Goal: Obtain resource: Obtain resource

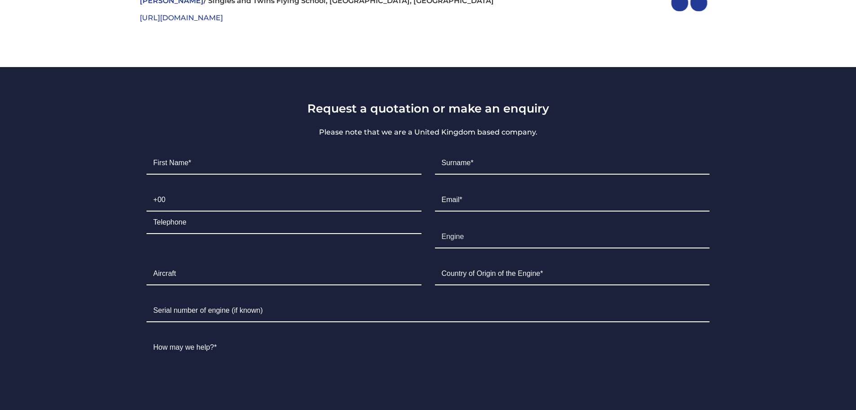
scroll to position [3723, 0]
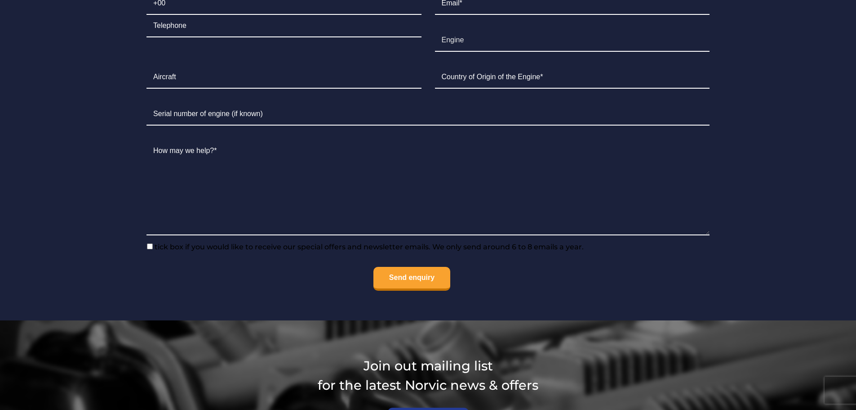
scroll to position [1451, 0]
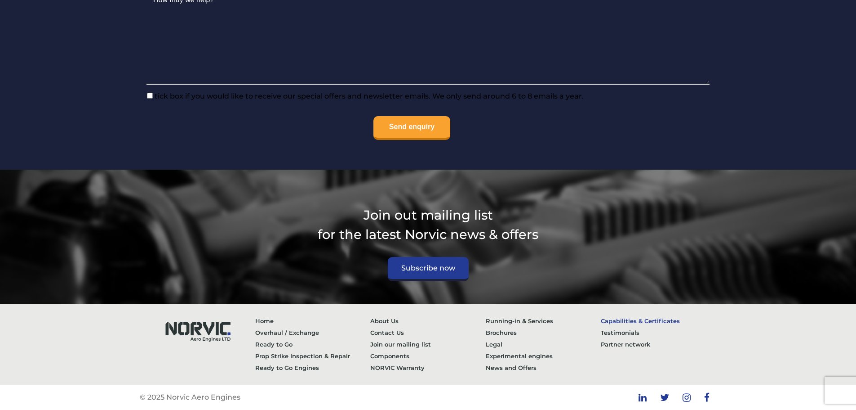
click at [636, 322] on link "Capabilities & Certificates" at bounding box center [659, 321] width 116 height 12
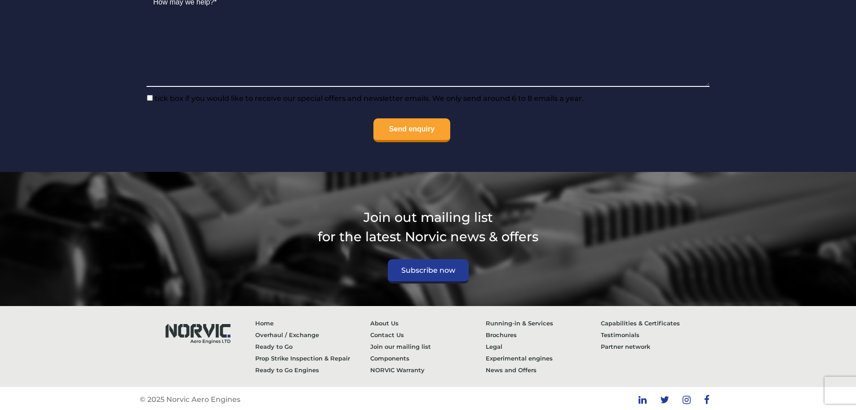
scroll to position [1451, 0]
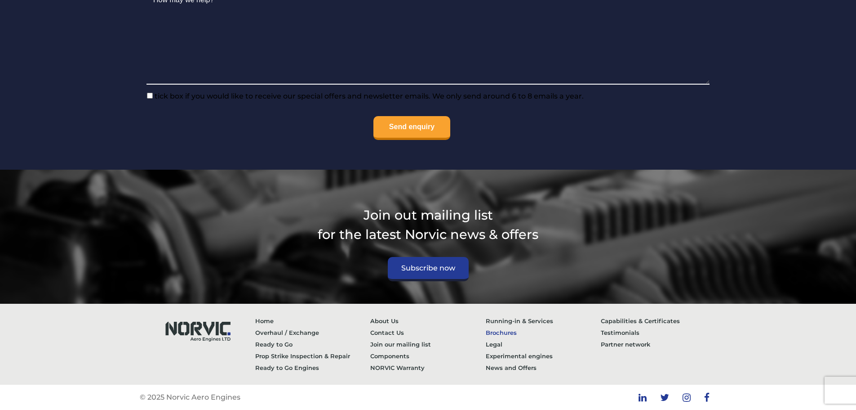
click at [509, 334] on link "Brochures" at bounding box center [544, 332] width 116 height 12
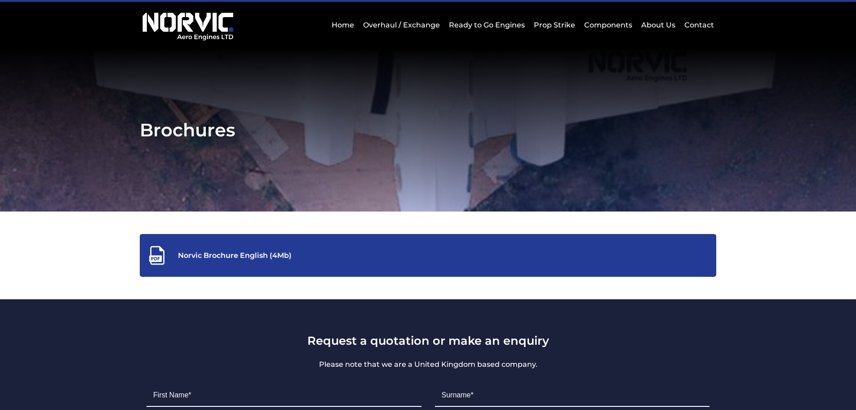
scroll to position [45, 0]
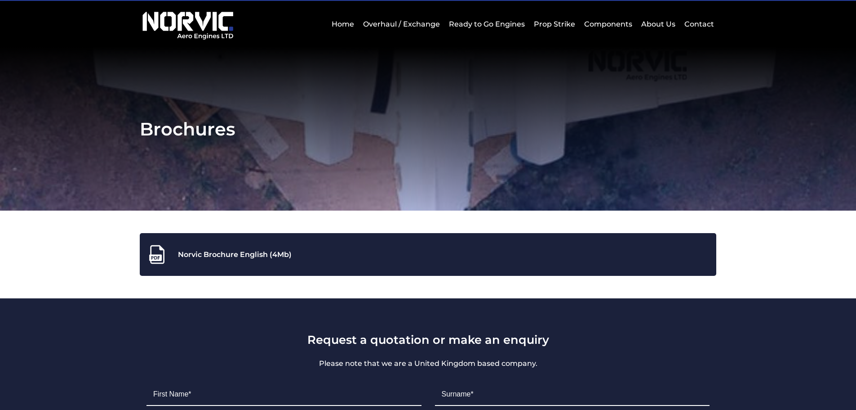
click at [303, 245] on div "Norvic Brochure English (4Mb)" at bounding box center [428, 254] width 563 height 20
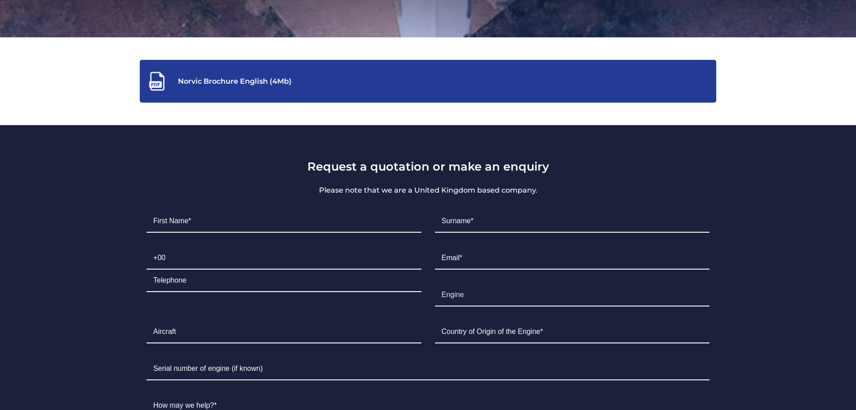
scroll to position [270, 0]
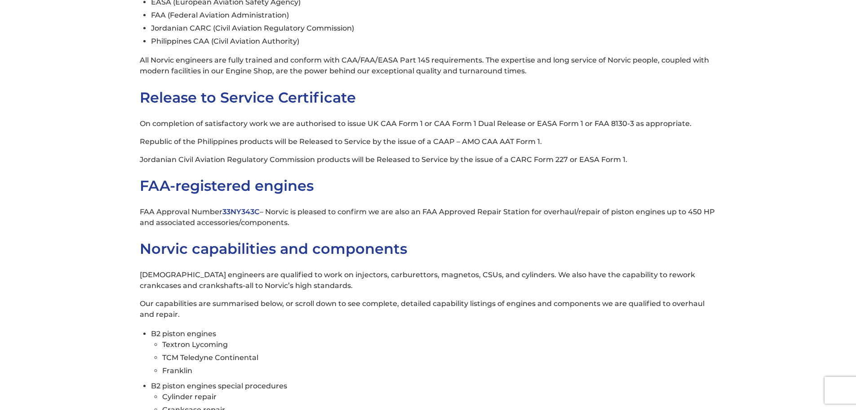
scroll to position [180, 0]
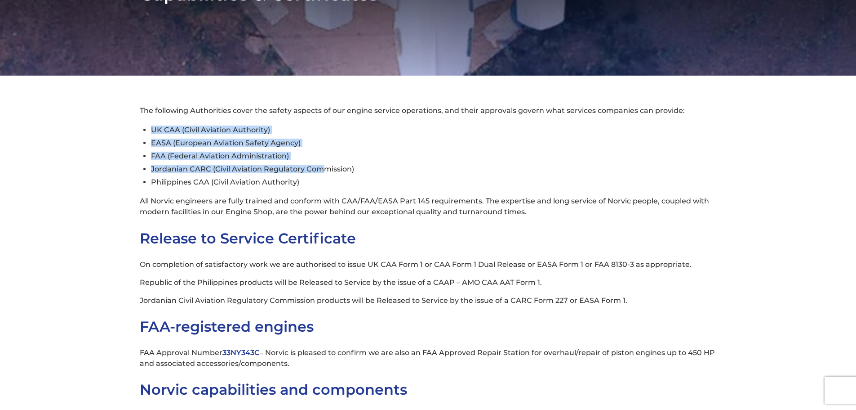
drag, startPoint x: 153, startPoint y: 129, endPoint x: 322, endPoint y: 168, distance: 173.5
click at [322, 168] on ul "UK CAA (Civil Aviation Authority) EASA (European Aviation Safety Agency) FAA (F…" at bounding box center [434, 155] width 566 height 65
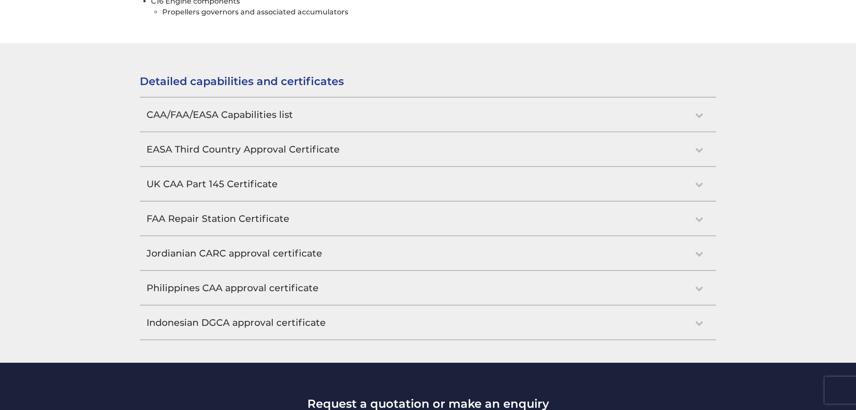
scroll to position [821, 0]
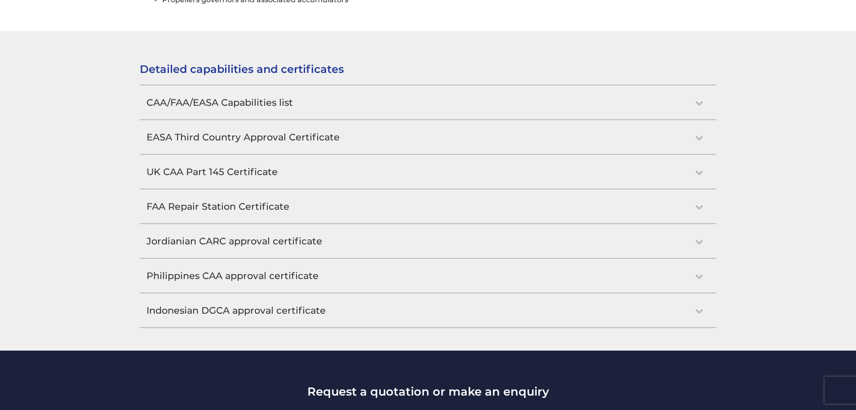
click at [696, 104] on h2 "CAA/FAA/EASA Capabilities list" at bounding box center [428, 102] width 577 height 34
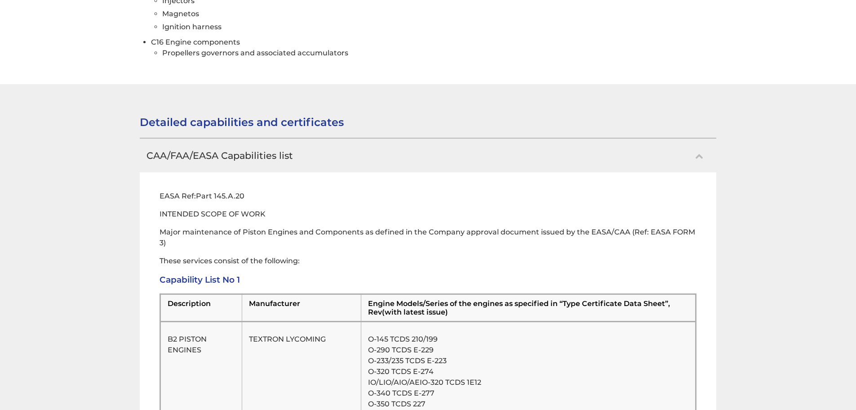
scroll to position [760, 0]
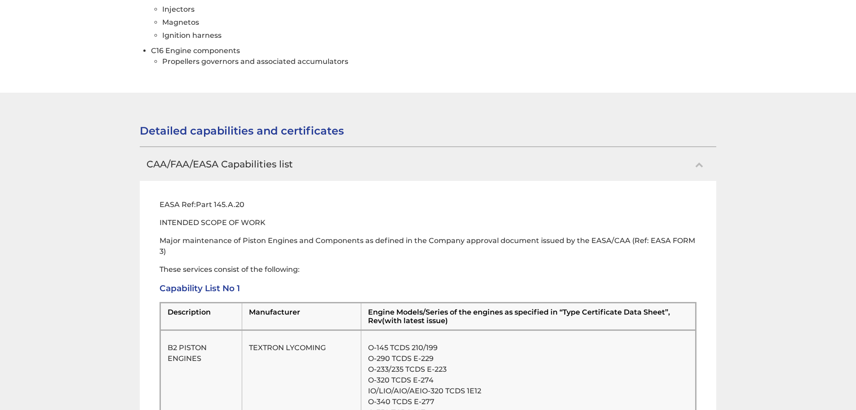
click at [210, 286] on h3 "Capability List No 1" at bounding box center [429, 288] width 538 height 10
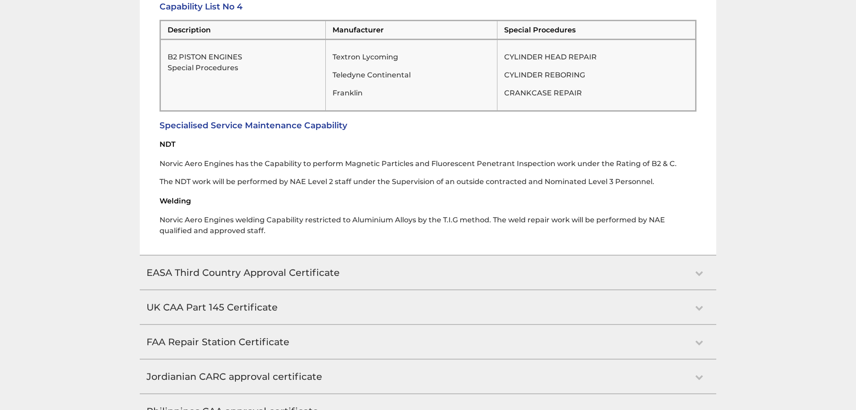
scroll to position [2639, 0]
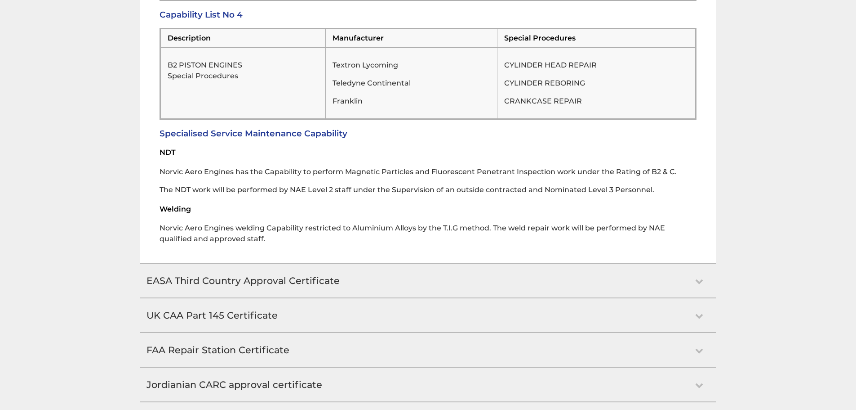
click at [223, 128] on h3 "Specialised Service Maintenance Capability" at bounding box center [429, 133] width 538 height 10
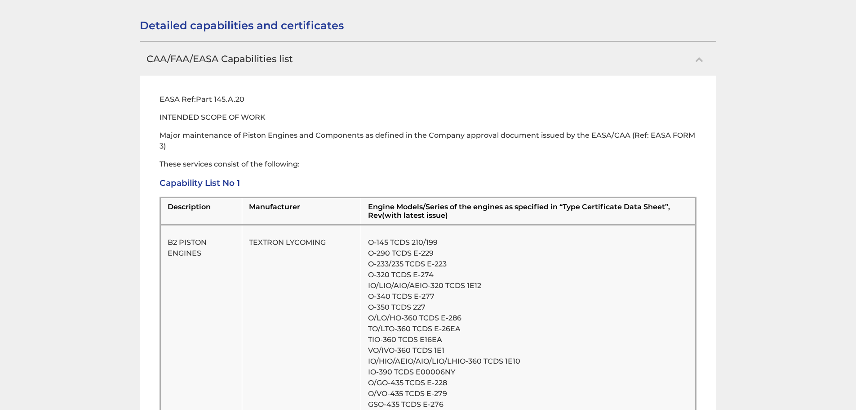
scroll to position [851, 0]
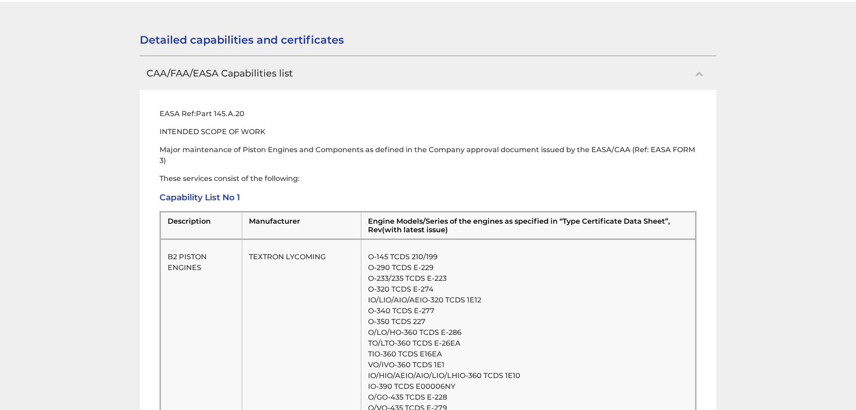
click at [459, 77] on h2 "CAA/FAA/EASA Capabilities list" at bounding box center [428, 73] width 577 height 34
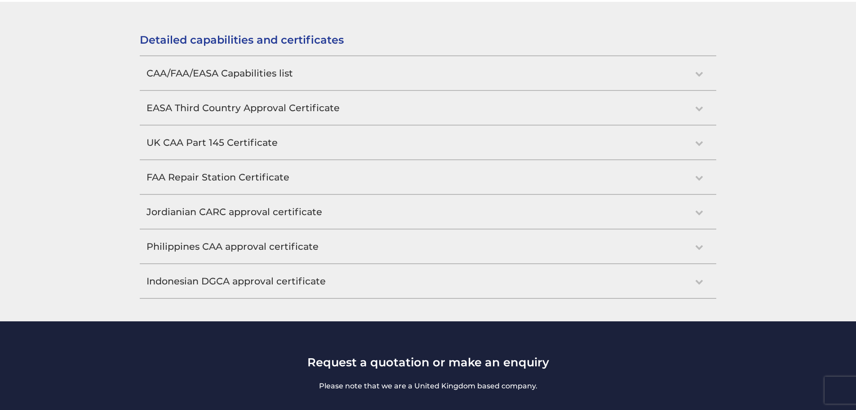
click at [209, 78] on h2 "CAA/FAA/EASA Capabilities list" at bounding box center [428, 73] width 577 height 34
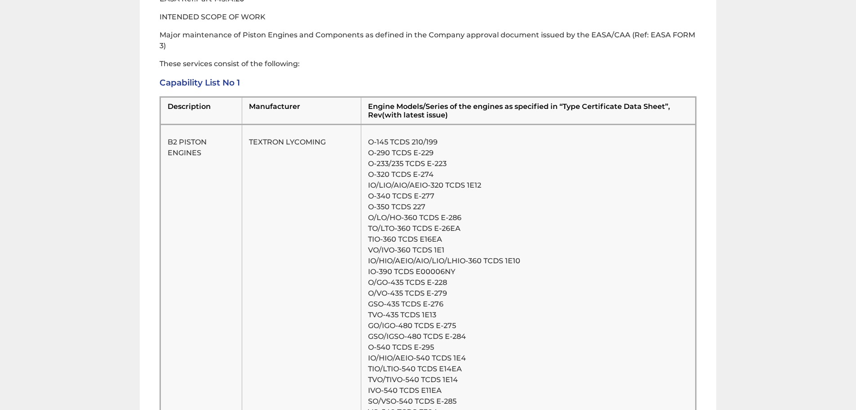
scroll to position [923, 0]
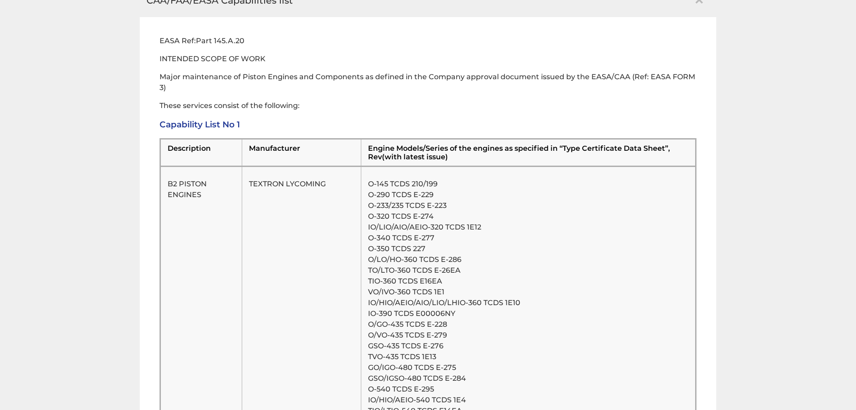
click at [212, 124] on h3 "Capability List No 1" at bounding box center [429, 124] width 538 height 10
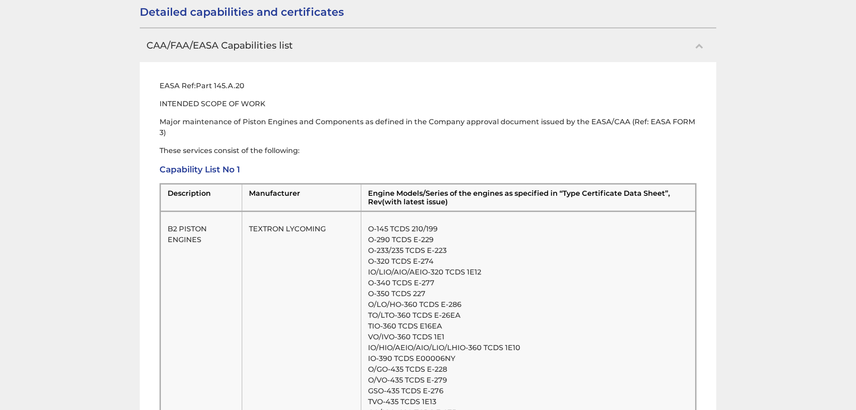
scroll to position [834, 0]
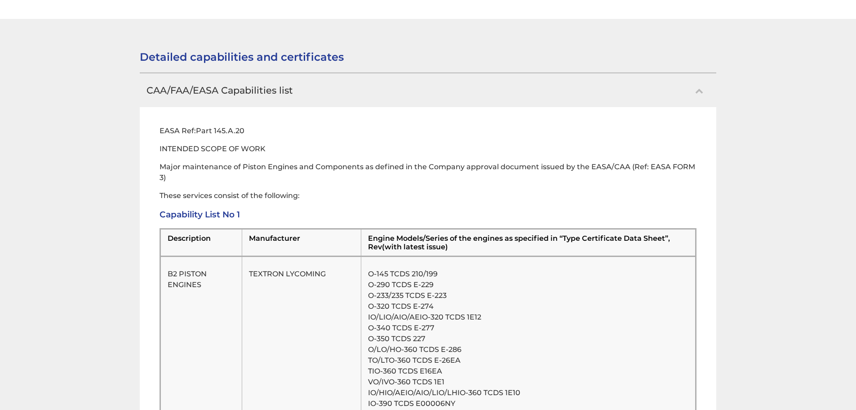
click at [191, 132] on p "EASA Ref:Part 145.A.20" at bounding box center [429, 130] width 538 height 11
click at [230, 171] on p "Major maintenance of Piston Engines and Components as defined in the Company ap…" at bounding box center [429, 172] width 538 height 22
click at [296, 86] on h2 "CAA/FAA/EASA Capabilities list" at bounding box center [428, 90] width 577 height 34
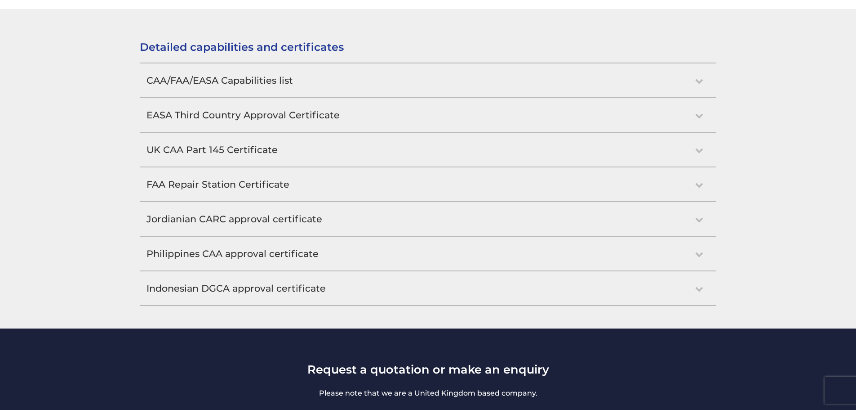
scroll to position [878, 0]
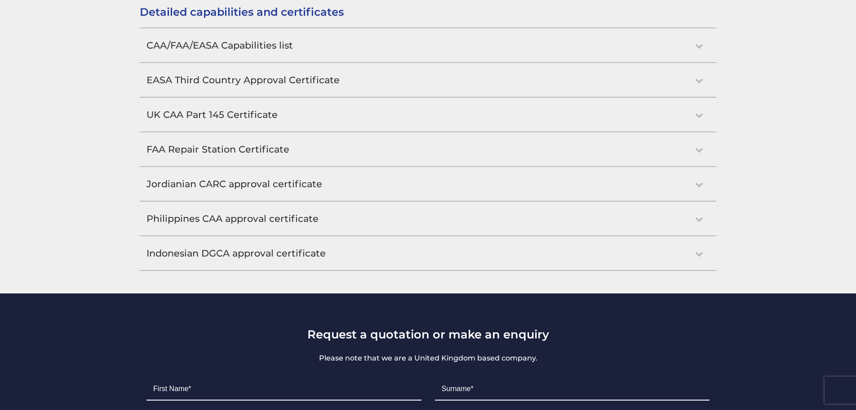
drag, startPoint x: 36, startPoint y: 114, endPoint x: 38, endPoint y: 63, distance: 50.4
click at [153, 19] on div "Detailed capabilities and certificates CAA/FAA/EASA Capabilities list EASA Ref:…" at bounding box center [428, 137] width 602 height 265
click at [154, 15] on span "Detailed capabilities and certificates" at bounding box center [242, 11] width 204 height 13
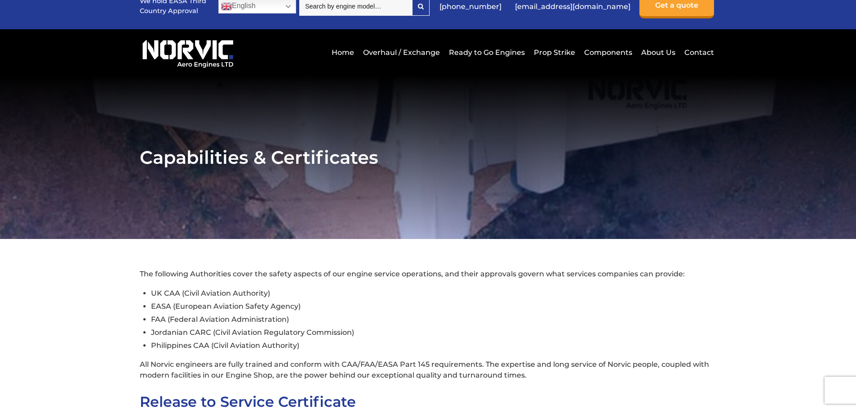
scroll to position [0, 0]
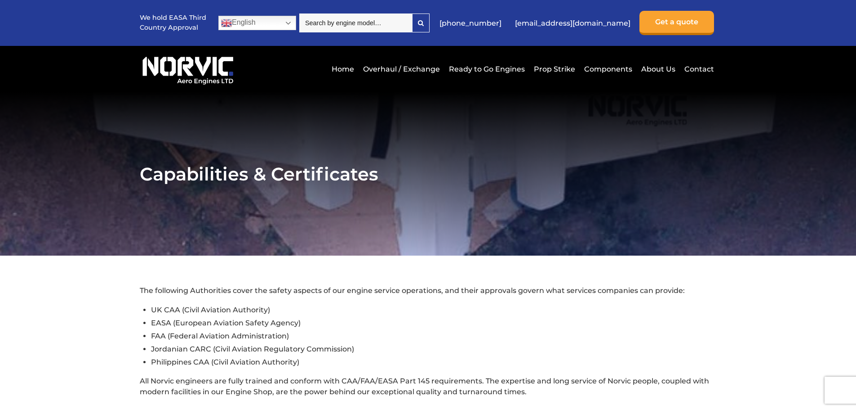
click at [262, 174] on h1 "Capabilities & Certificates" at bounding box center [428, 174] width 577 height 22
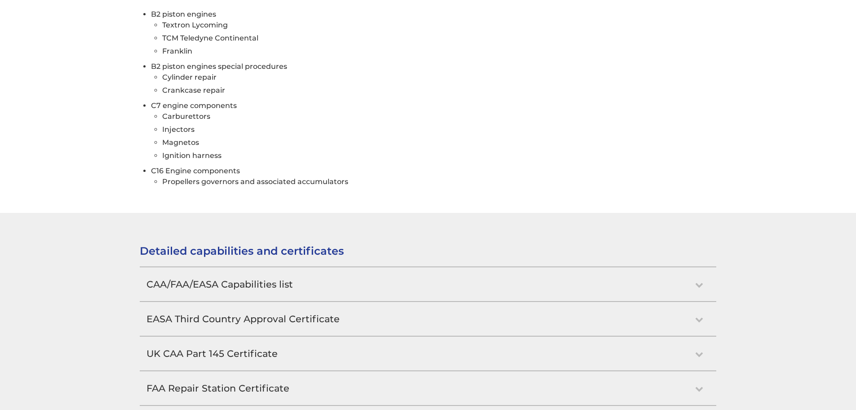
scroll to position [691, 0]
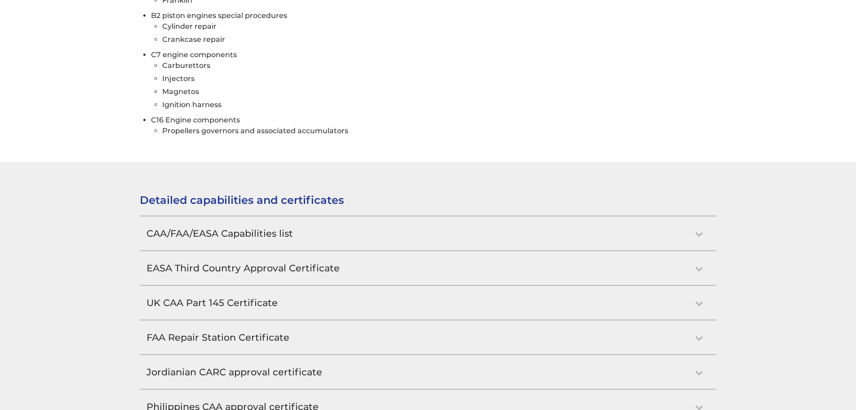
click at [329, 227] on h2 "CAA/FAA/EASA Capabilities list" at bounding box center [428, 233] width 577 height 34
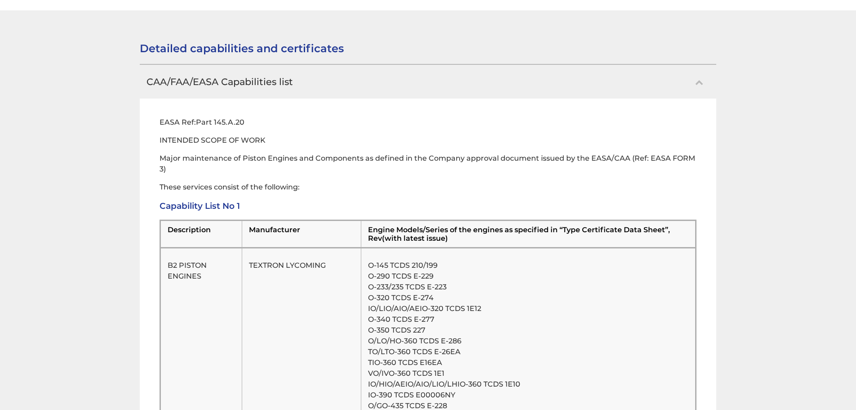
scroll to position [844, 0]
click at [382, 231] on td "Engine Models/Series of the engines as specified in “Type Certificate Data Shee…" at bounding box center [528, 231] width 335 height 27
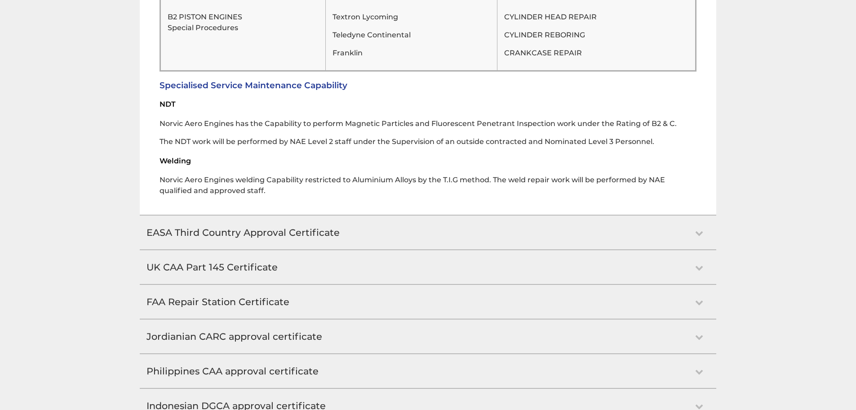
scroll to position [2687, 0]
drag, startPoint x: 294, startPoint y: 68, endPoint x: 272, endPoint y: 69, distance: 22.0
click at [272, 80] on h3 "Specialised Service Maintenance Capability" at bounding box center [429, 85] width 538 height 10
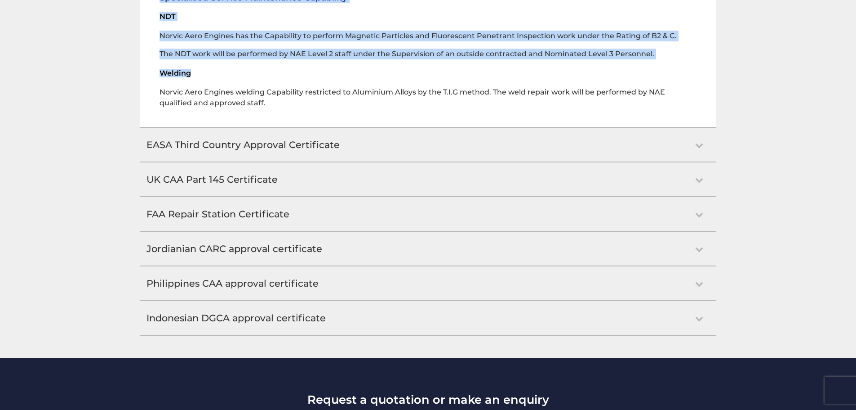
scroll to position [2732, 0]
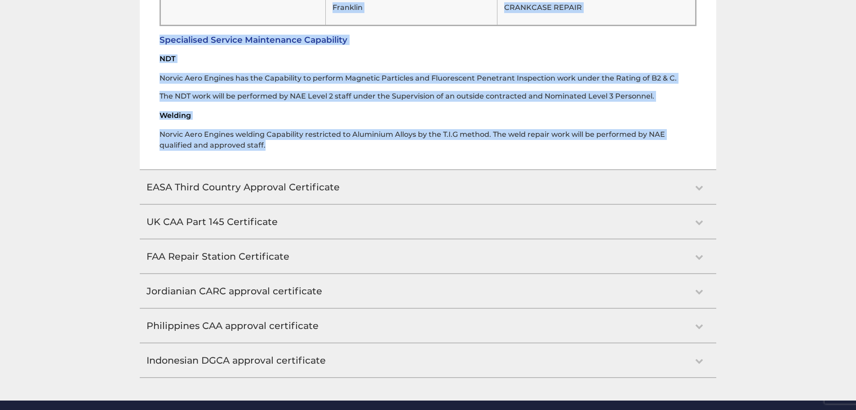
drag, startPoint x: 160, startPoint y: 254, endPoint x: 529, endPoint y: 137, distance: 387.5
copy div "EASA Ref:Part 145.A.20 INTENDED SCOPE OF WORK Major maintenance of Piston Engin…"
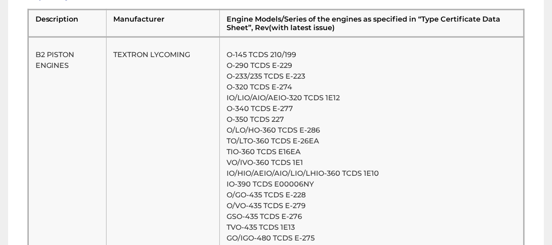
scroll to position [1049, 0]
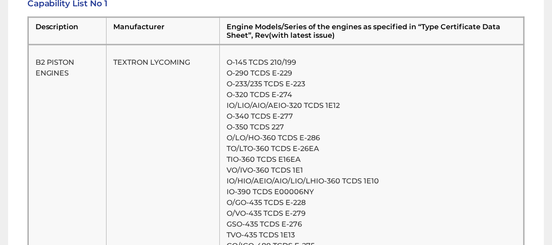
drag, startPoint x: 35, startPoint y: 26, endPoint x: 342, endPoint y: 38, distance: 306.8
click at [342, 38] on tr "Description Manufacturer Engine Models/Series of the engines as specified in “T…" at bounding box center [276, 31] width 496 height 27
copy tr "Description Manufacturer Engine Models/Series of the engines as specified in “T…"
click at [70, 36] on td "Description" at bounding box center [67, 31] width 79 height 27
click at [43, 29] on td "Description" at bounding box center [67, 31] width 79 height 27
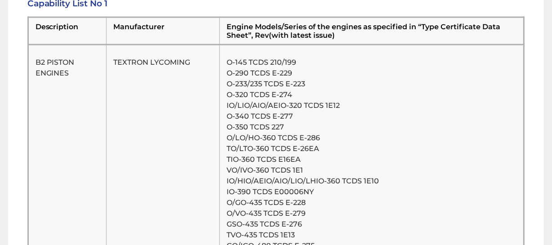
click at [43, 29] on td "Description" at bounding box center [67, 31] width 79 height 27
copy td "Description"
click at [132, 27] on td "Manufacturer" at bounding box center [163, 31] width 113 height 27
copy td "Manufacturer"
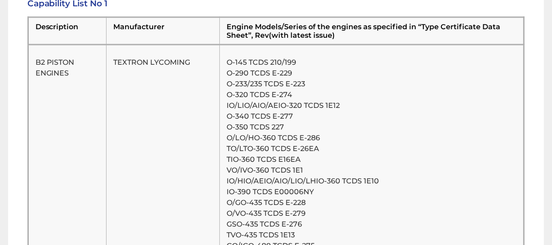
click at [351, 33] on td "Engine Models/Series of the engines as specified in “Type Certificate Data Shee…" at bounding box center [372, 31] width 304 height 27
drag, startPoint x: 343, startPoint y: 38, endPoint x: 221, endPoint y: 28, distance: 122.6
click at [221, 28] on td "Engine Models/Series of the engines as specified in “Type Certificate Data Shee…" at bounding box center [372, 31] width 304 height 27
copy td "Engine Models/Series of the engines as specified in “Type Certificate Data Shee…"
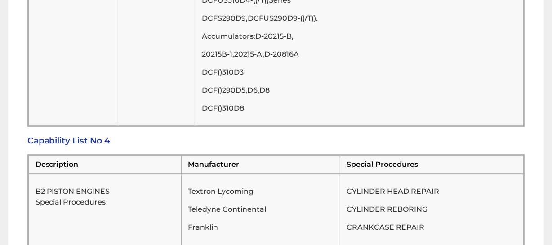
scroll to position [2521, 0]
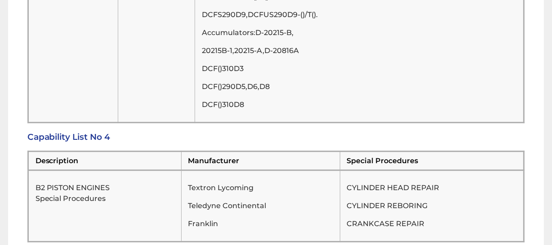
drag, startPoint x: 67, startPoint y: 39, endPoint x: 54, endPoint y: 3, distance: 38.2
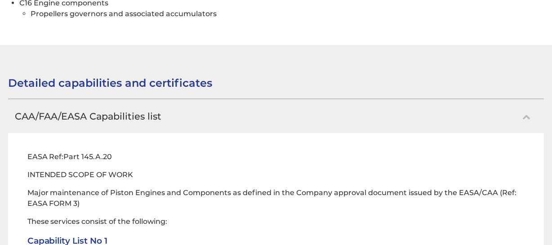
scroll to position [831, 0]
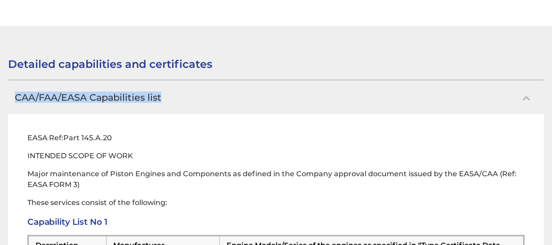
drag, startPoint x: 183, startPoint y: 98, endPoint x: 6, endPoint y: 91, distance: 177.3
copy h2 "CAA/FAA/EASA Capabilities list"
click at [193, 90] on h2 "CAA/FAA/EASA Capabilities list" at bounding box center [275, 97] width 535 height 34
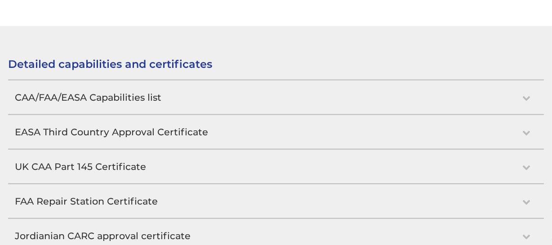
click at [96, 139] on h2 "EASA Third Country Approval Certificate" at bounding box center [275, 132] width 535 height 34
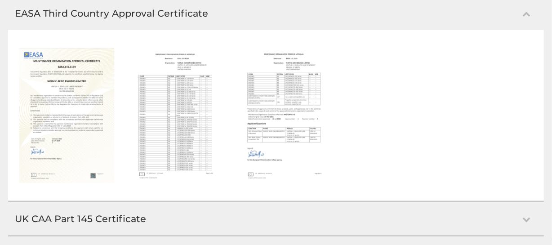
scroll to position [966, 0]
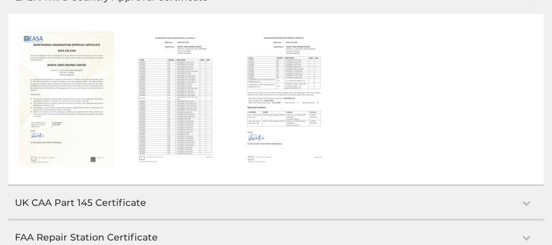
drag, startPoint x: 22, startPoint y: 69, endPoint x: 67, endPoint y: 44, distance: 51.4
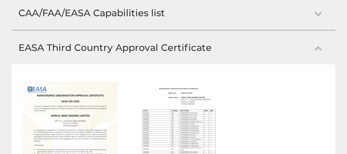
scroll to position [961, 0]
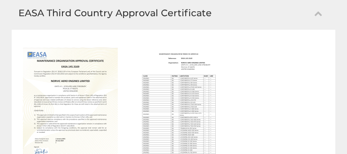
drag, startPoint x: 87, startPoint y: 138, endPoint x: 55, endPoint y: 87, distance: 60.6
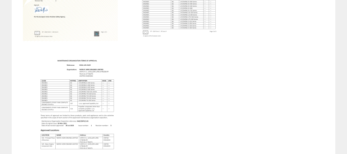
scroll to position [1141, 0]
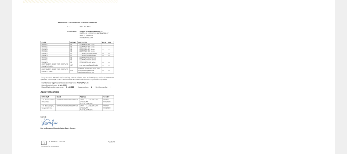
drag, startPoint x: 196, startPoint y: 98, endPoint x: 149, endPoint y: 40, distance: 75.5
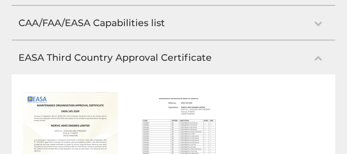
scroll to position [909, 0]
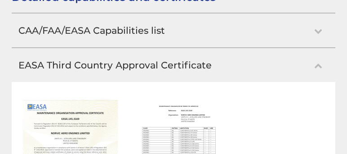
click at [20, 67] on h2 "EASA Third Country Approval Certificate" at bounding box center [174, 65] width 324 height 34
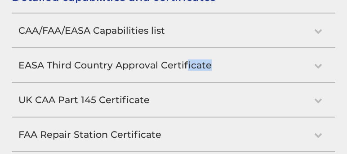
drag, startPoint x: 214, startPoint y: 67, endPoint x: 185, endPoint y: 64, distance: 29.4
click at [185, 64] on h2 "EASA Third Country Approval Certificate" at bounding box center [174, 65] width 324 height 34
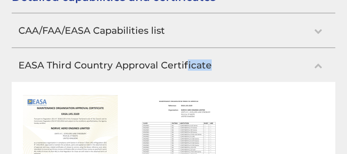
click at [185, 64] on h2 "EASA Third Country Approval Certificate" at bounding box center [174, 65] width 324 height 34
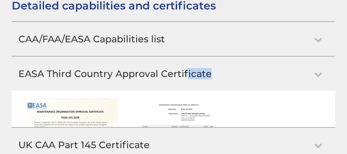
click at [221, 69] on h2 "EASA Third Country Approval Certificate" at bounding box center [174, 74] width 324 height 34
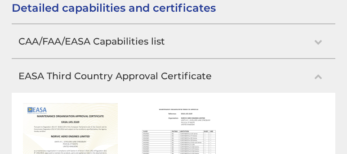
scroll to position [898, 0]
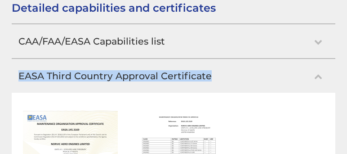
drag, startPoint x: 208, startPoint y: 74, endPoint x: 10, endPoint y: 76, distance: 197.4
copy h2 "EASA Third Country Approval Certificate"
click at [325, 85] on h2 "EASA Third Country Approval Certificate" at bounding box center [174, 76] width 324 height 34
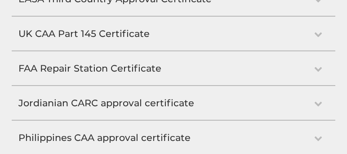
click at [159, 42] on h2 "UK CAA Part 145 Certificate" at bounding box center [174, 34] width 324 height 34
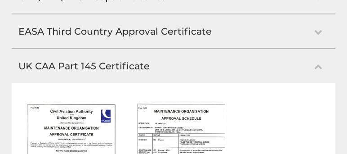
scroll to position [926, 0]
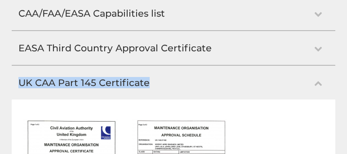
drag, startPoint x: 150, startPoint y: 83, endPoint x: 30, endPoint y: 76, distance: 120.7
copy h2 "UK CAA Part 145 Certificate"
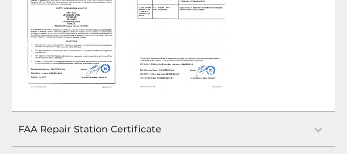
scroll to position [1080, 0]
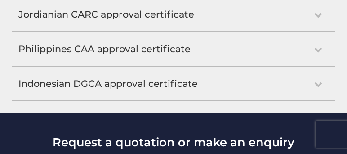
click at [80, 60] on h2 "Philippines CAA approval certificate" at bounding box center [174, 49] width 324 height 34
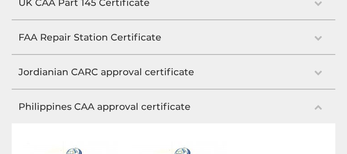
scroll to position [1036, 0]
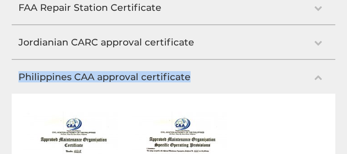
drag, startPoint x: 19, startPoint y: 80, endPoint x: 191, endPoint y: 85, distance: 171.8
click at [191, 85] on h2 "Philippines CAA approval certificate" at bounding box center [174, 77] width 324 height 34
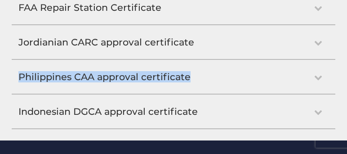
copy h2 "Philippines CAA approval certificate"
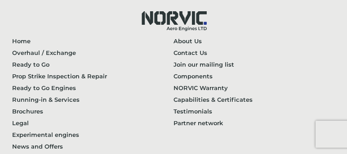
scroll to position [1755, 0]
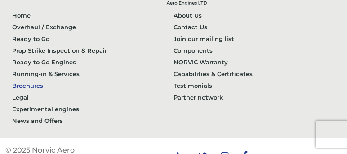
click at [32, 91] on link "Brochures" at bounding box center [92, 86] width 161 height 12
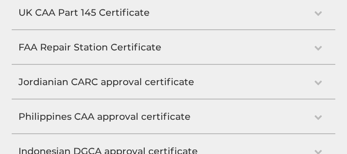
scroll to position [984, 0]
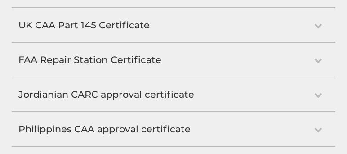
click at [56, 45] on div "FAA Repair Station Certificate" at bounding box center [174, 59] width 324 height 35
click at [72, 41] on h2 "UK CAA Part 145 Certificate" at bounding box center [174, 25] width 324 height 34
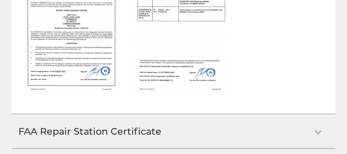
scroll to position [1013, 0]
